Goal: Navigation & Orientation: Find specific page/section

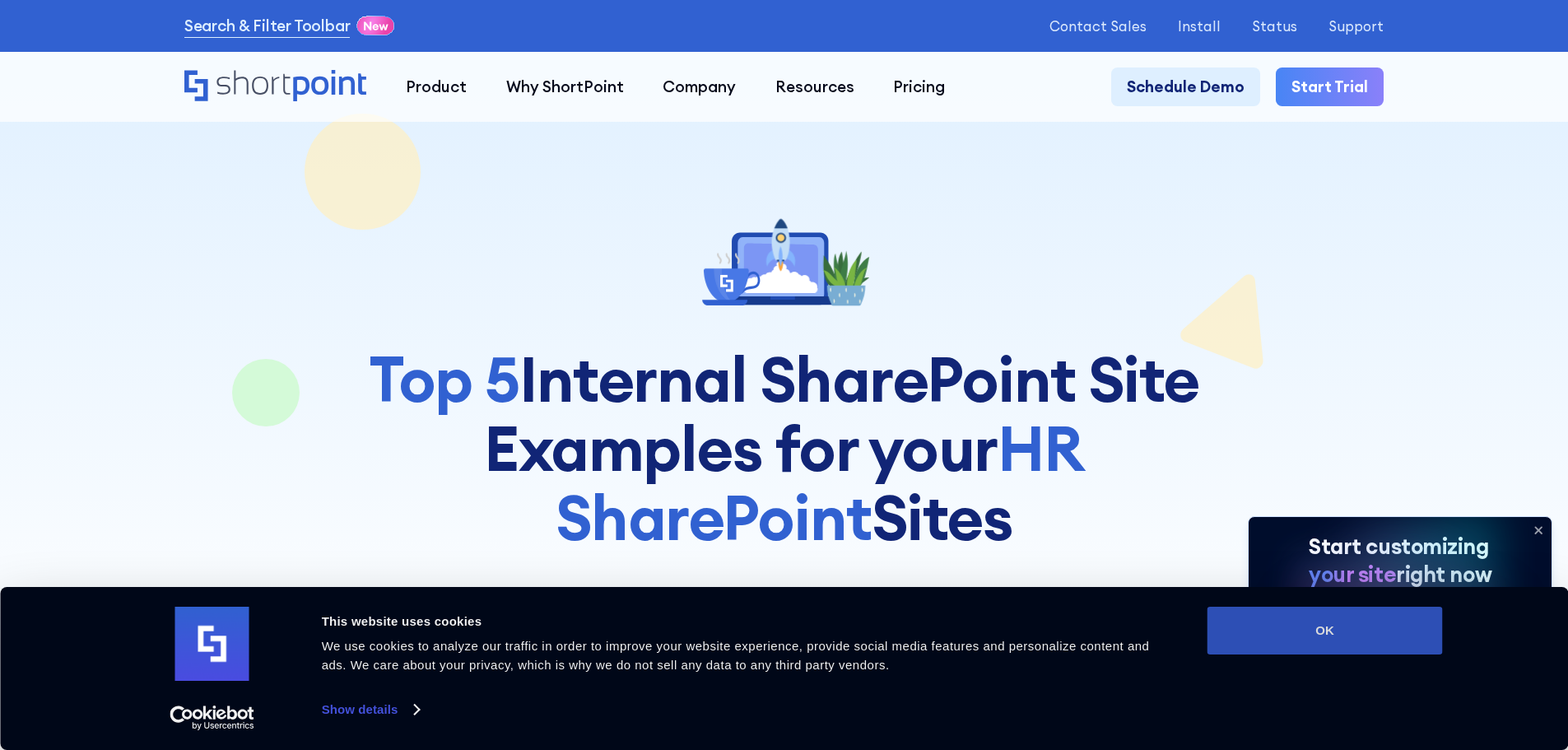
click at [1303, 630] on button "OK" at bounding box center [1325, 631] width 235 height 48
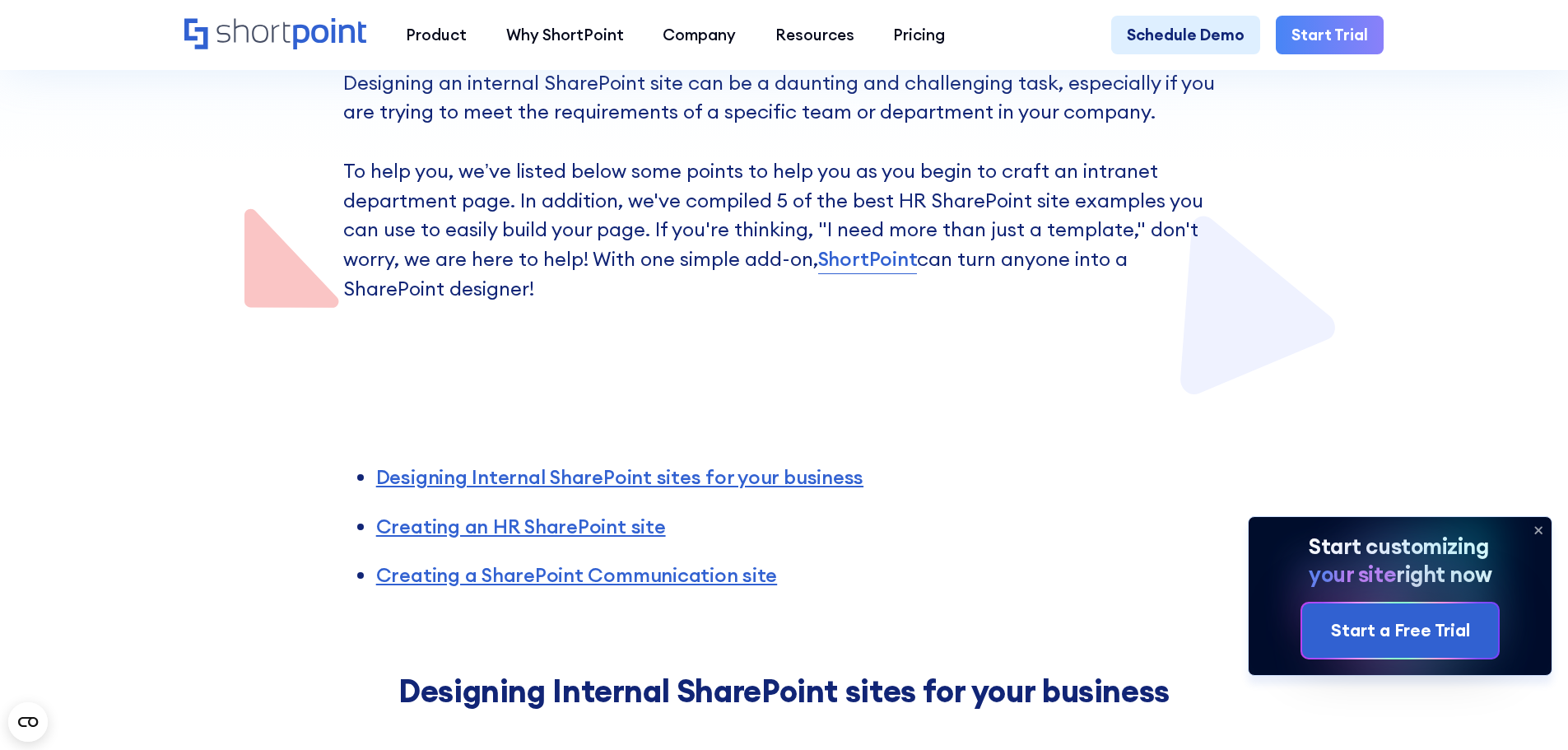
scroll to position [577, 0]
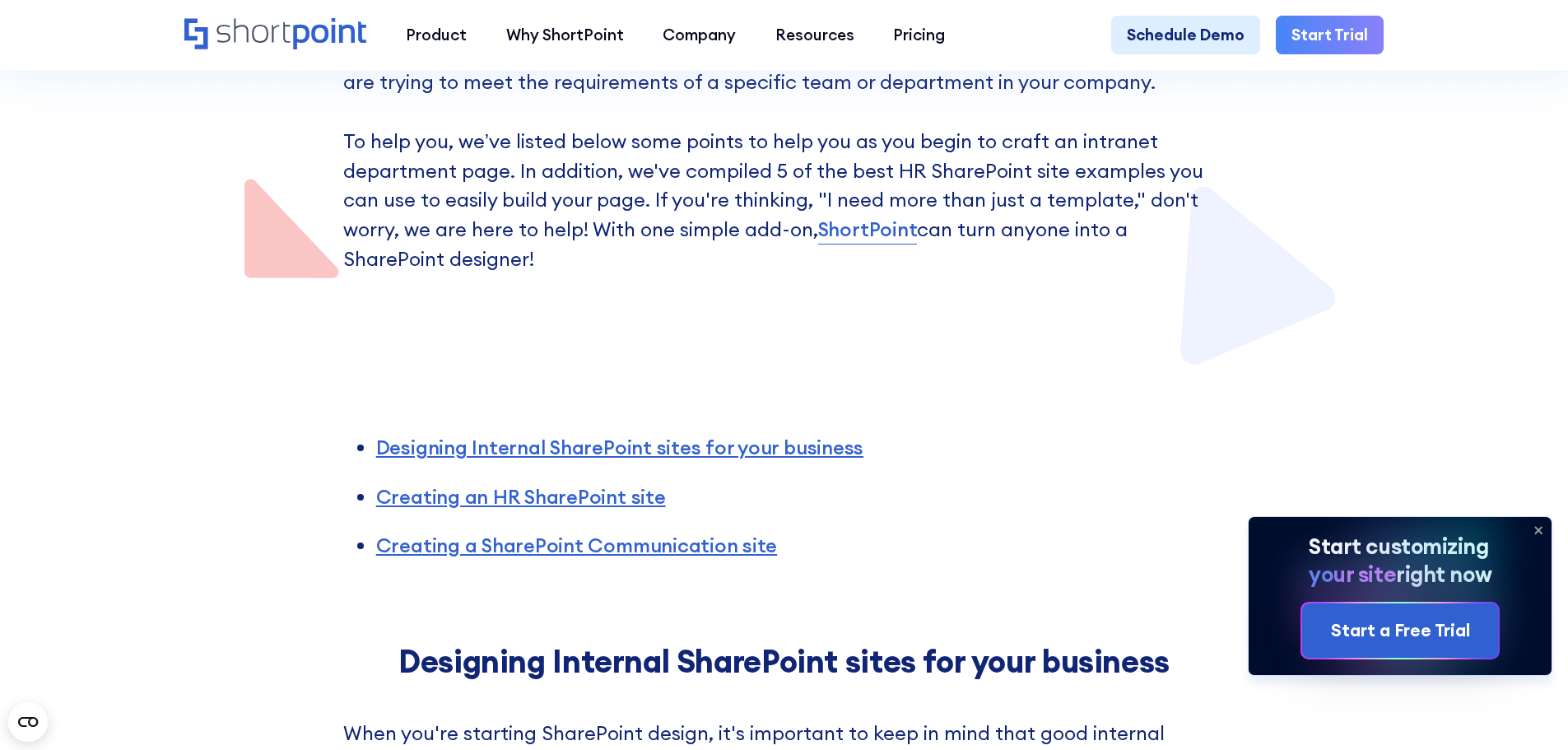
click at [1535, 529] on icon at bounding box center [1538, 530] width 27 height 27
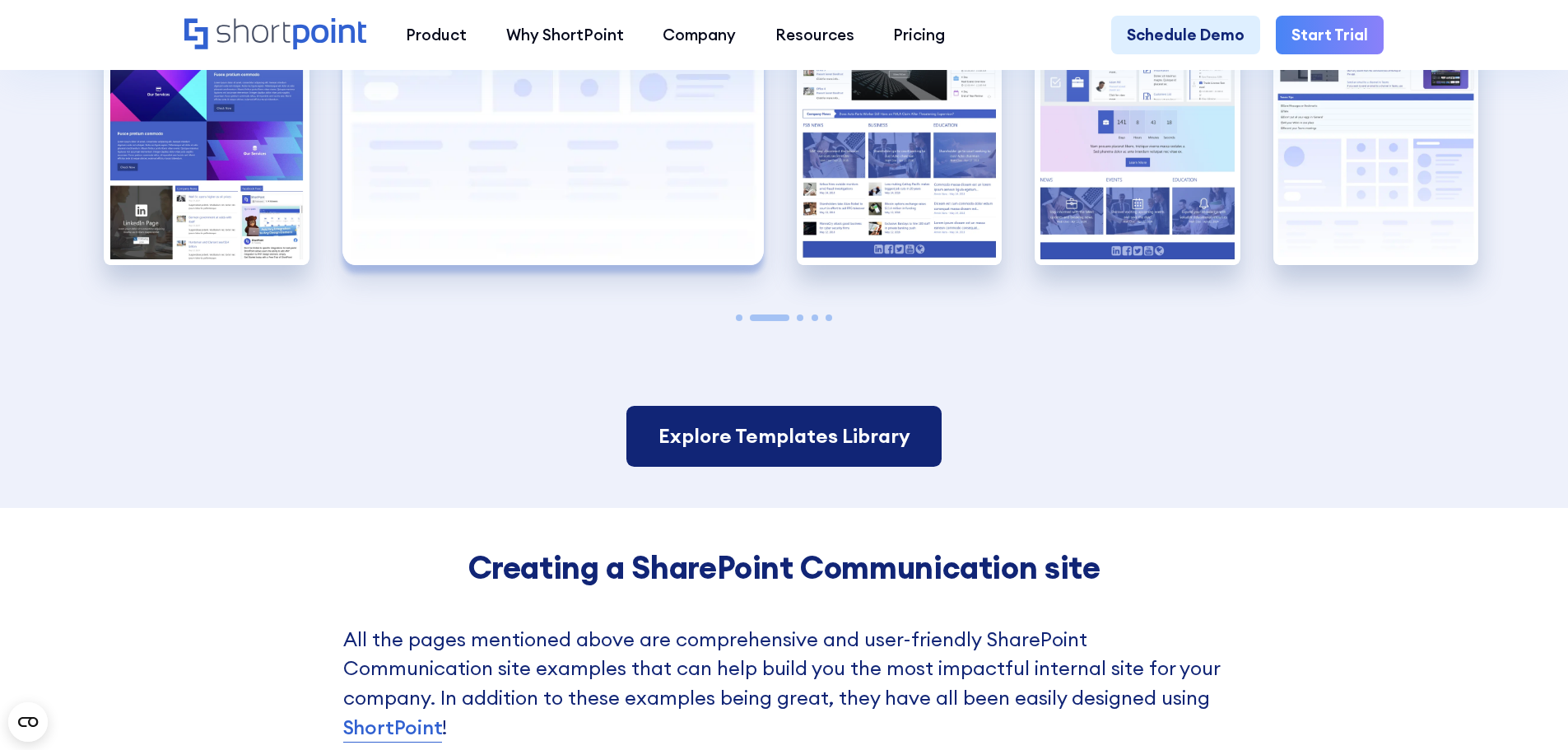
scroll to position [3788, 0]
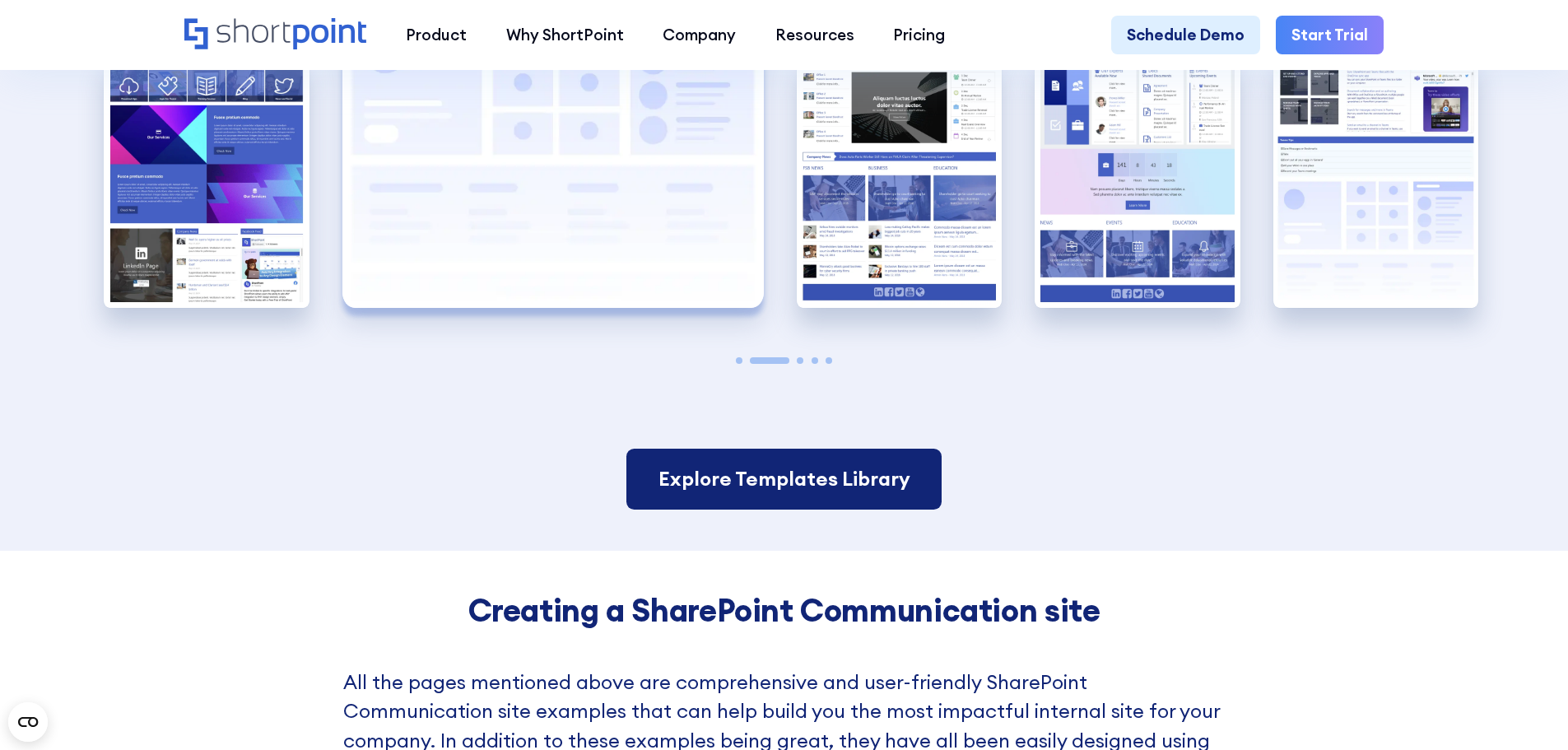
click at [766, 509] on link "Explore Templates Library" at bounding box center [783, 479] width 314 height 61
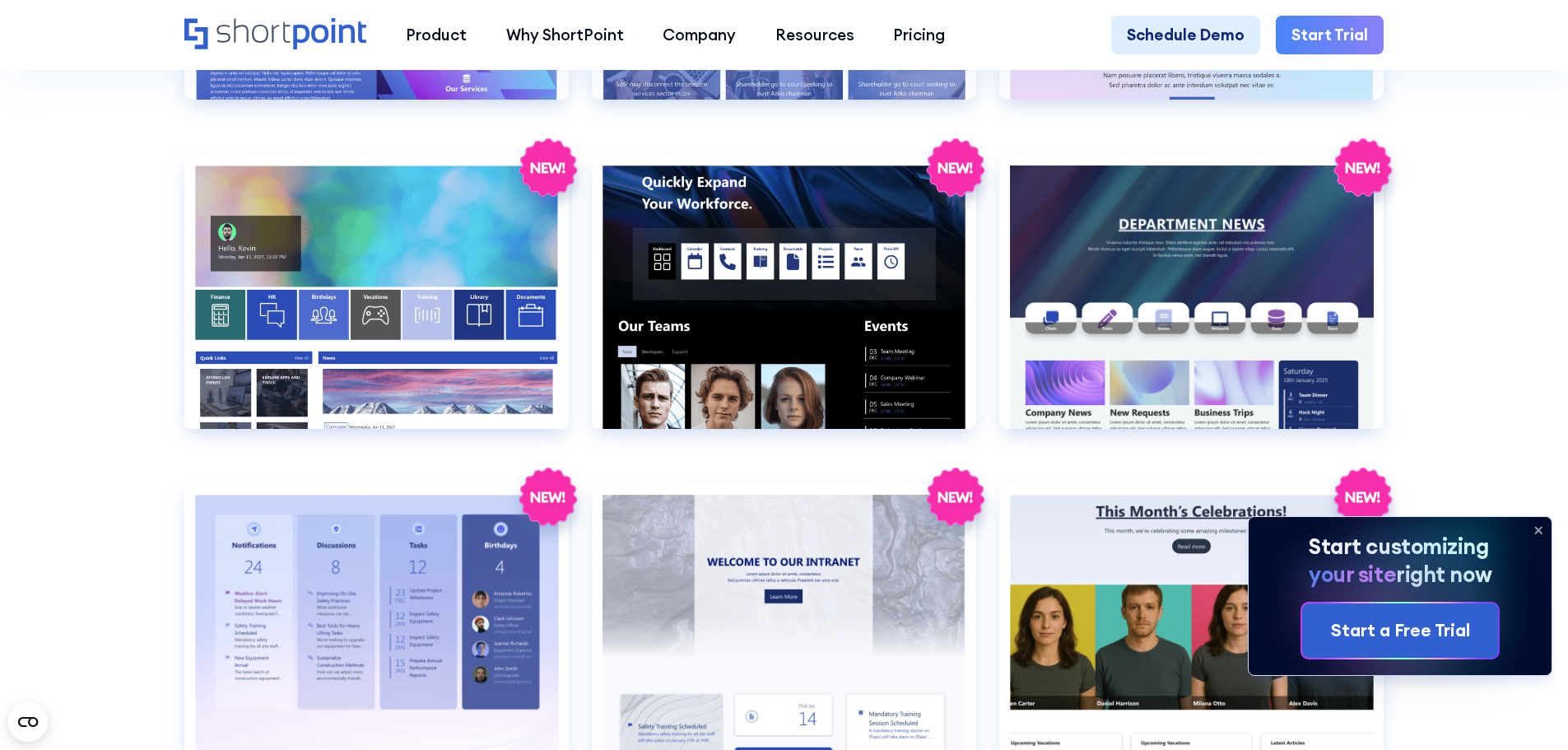
scroll to position [3047, 0]
